Goal: Information Seeking & Learning: Check status

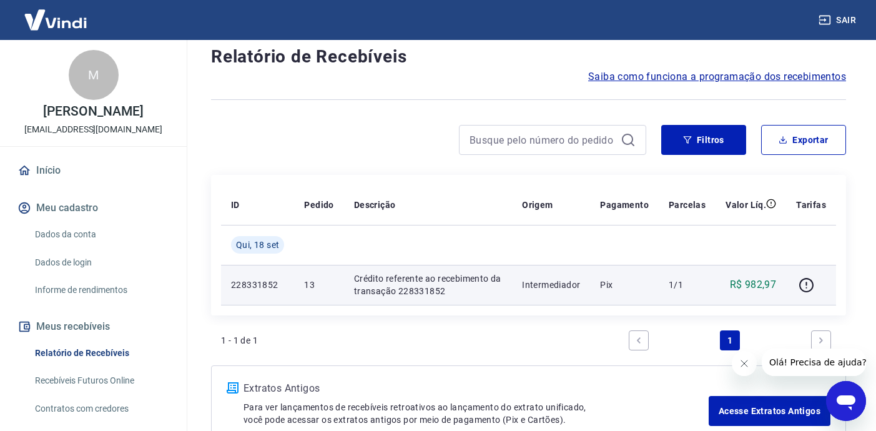
scroll to position [171, 0]
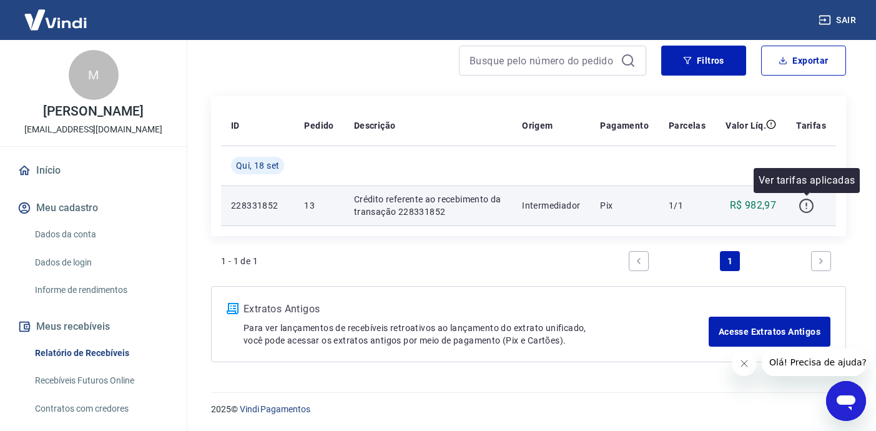
click at [807, 205] on icon "button" at bounding box center [806, 206] width 16 height 16
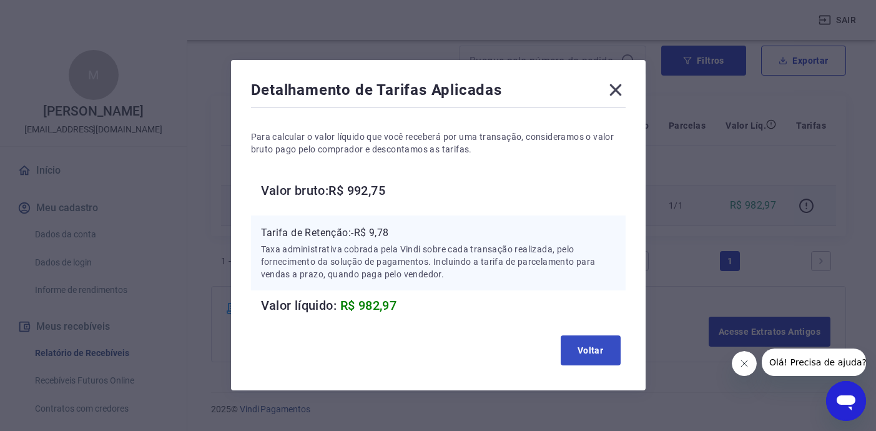
click at [599, 353] on button "Voltar" at bounding box center [591, 350] width 60 height 30
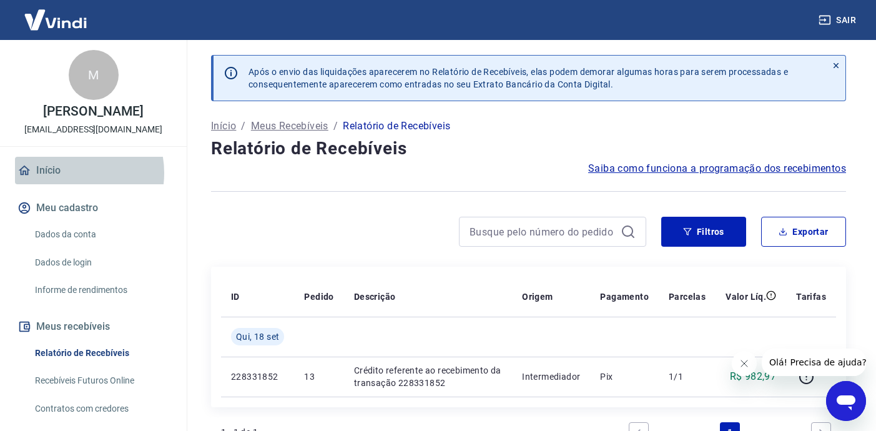
click at [64, 184] on link "Início" at bounding box center [93, 170] width 157 height 27
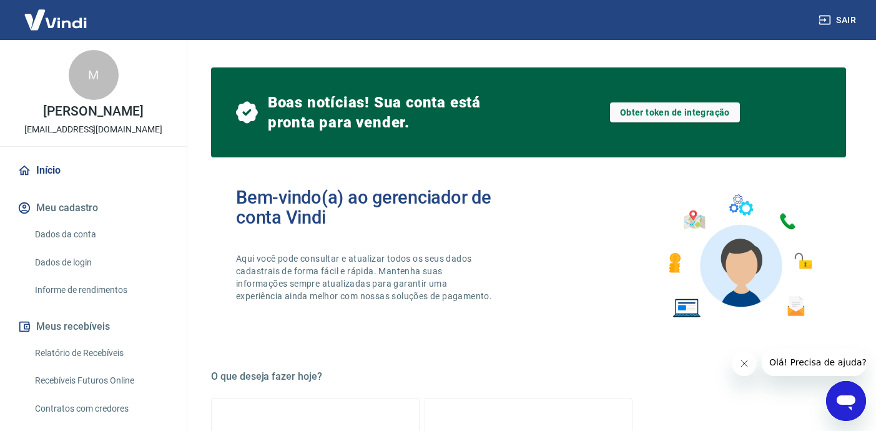
scroll to position [24, 0]
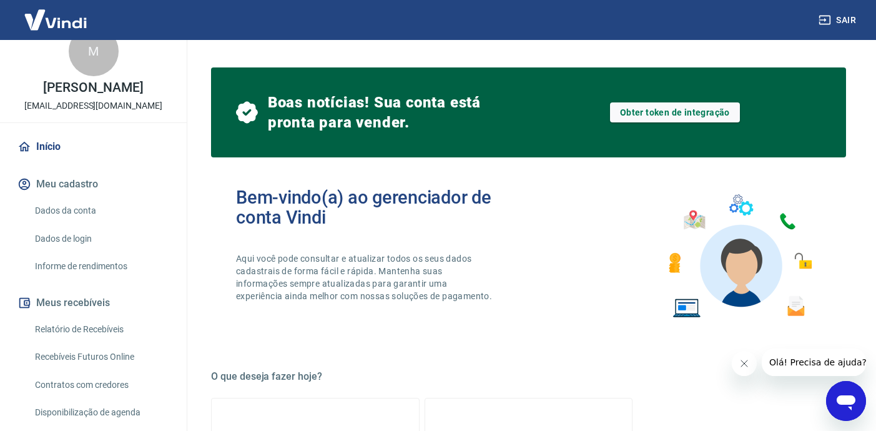
click at [86, 316] on button "Meus recebíveis" at bounding box center [93, 302] width 157 height 27
click at [91, 339] on link "Relatório de Recebíveis" at bounding box center [101, 330] width 142 height 26
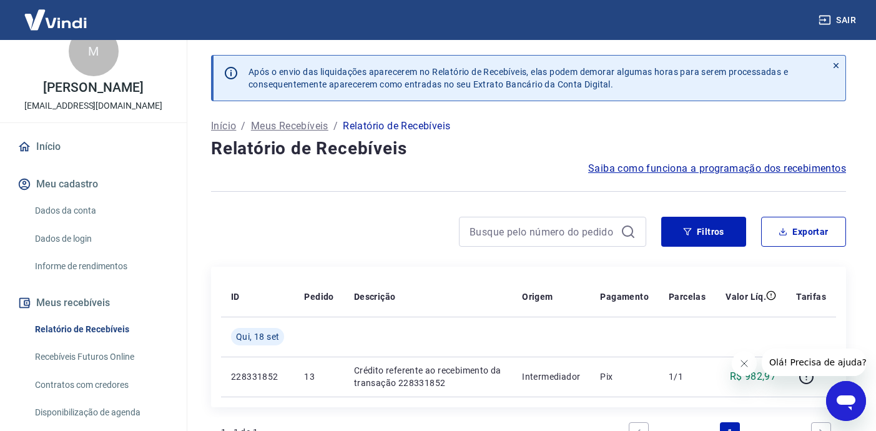
scroll to position [171, 0]
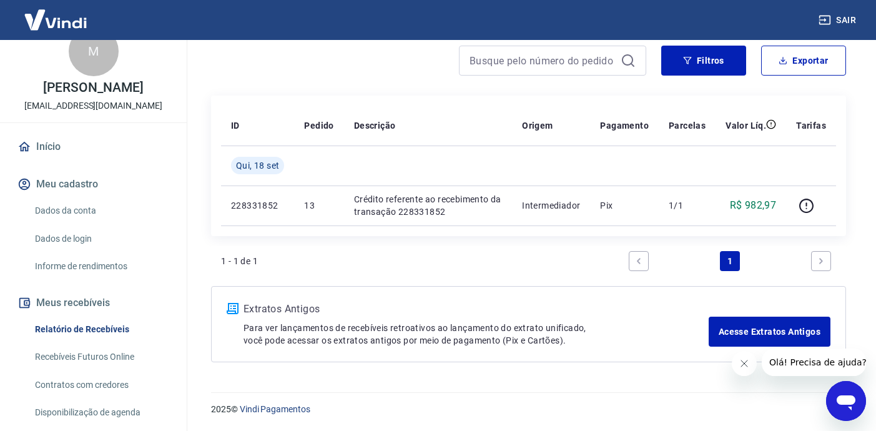
click at [821, 259] on icon "Next page" at bounding box center [821, 261] width 4 height 6
drag, startPoint x: 62, startPoint y: 365, endPoint x: 134, endPoint y: 368, distance: 71.9
click at [62, 365] on link "Recebíveis Futuros Online" at bounding box center [101, 357] width 142 height 26
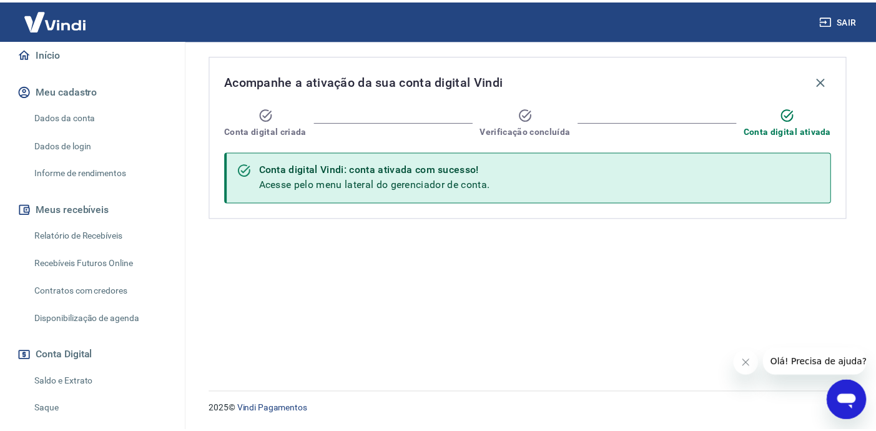
scroll to position [233, 0]
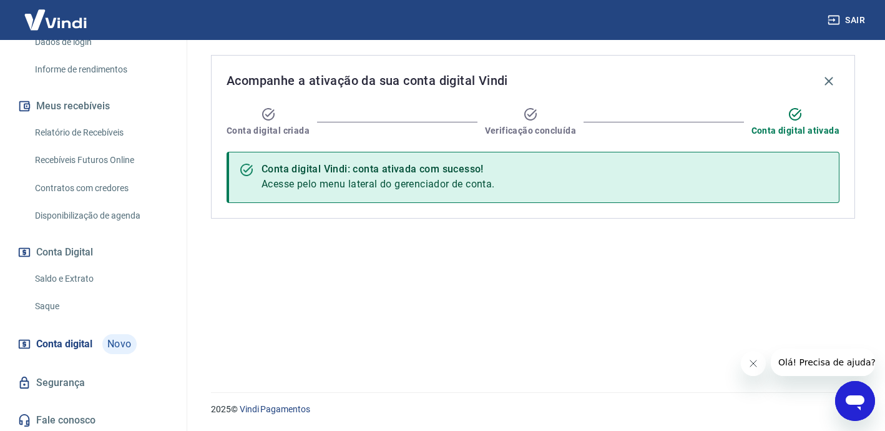
click at [71, 276] on link "Saldo e Extrato" at bounding box center [101, 279] width 142 height 26
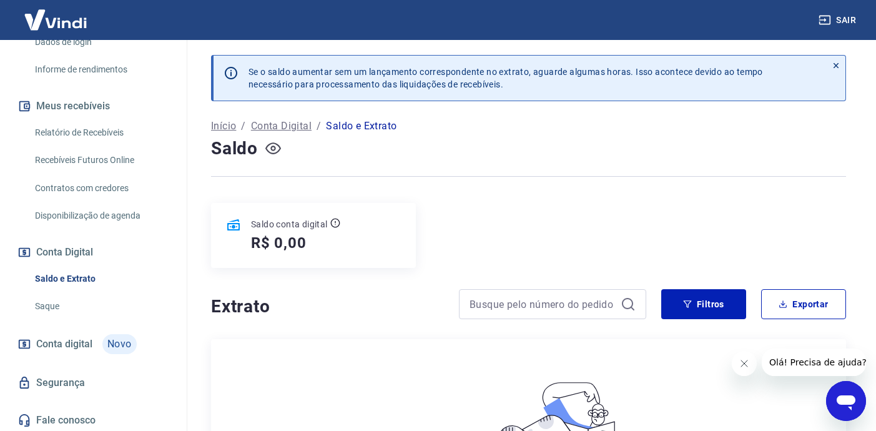
click at [267, 147] on icon "button" at bounding box center [273, 148] width 16 height 16
click at [270, 147] on icon "button" at bounding box center [273, 148] width 16 height 16
